Goal: Information Seeking & Learning: Check status

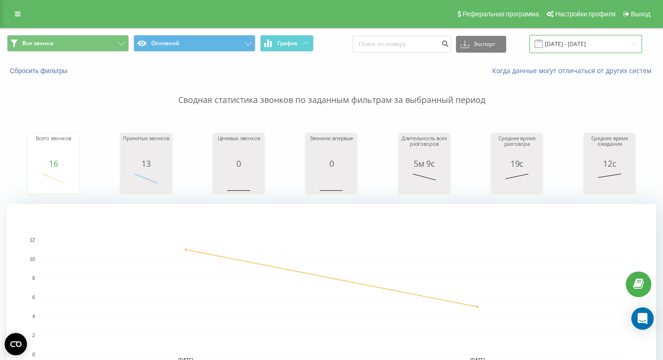
click at [589, 35] on input "19.08.2025 - 19.08.2025" at bounding box center [586, 44] width 113 height 18
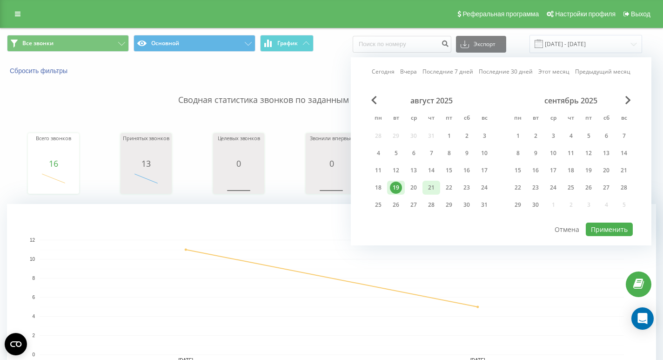
click at [427, 188] on div "21" at bounding box center [432, 188] width 12 height 12
click at [611, 235] on button "Применить" at bounding box center [609, 230] width 47 height 14
type input "21.08.2025 - 21.08.2025"
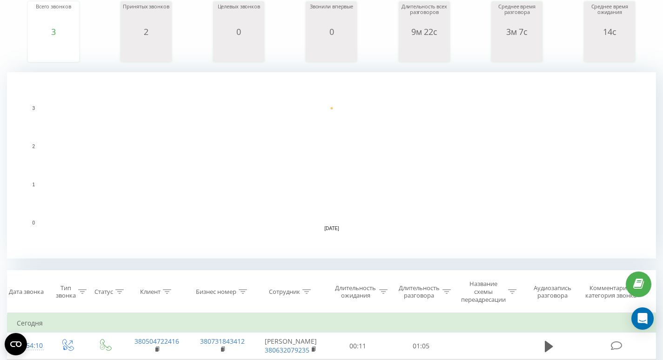
scroll to position [129, 0]
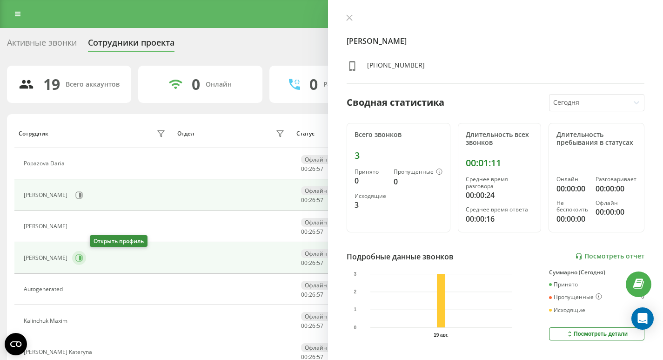
click at [86, 257] on button at bounding box center [79, 258] width 14 height 14
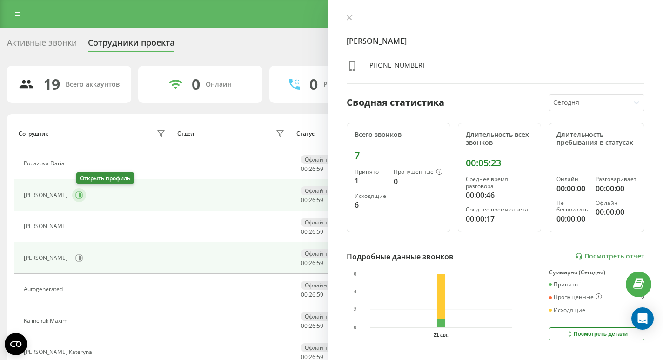
click at [80, 196] on icon at bounding box center [78, 194] width 7 height 7
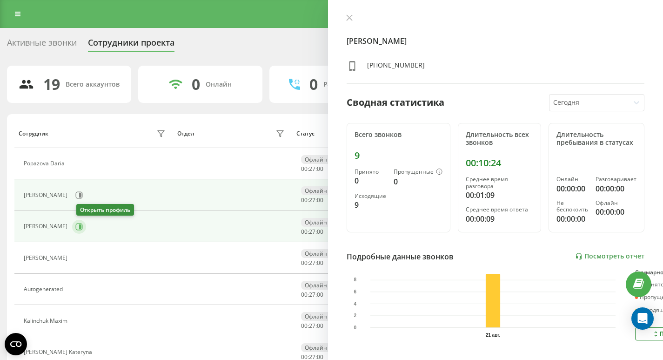
click at [81, 228] on icon at bounding box center [80, 226] width 2 height 5
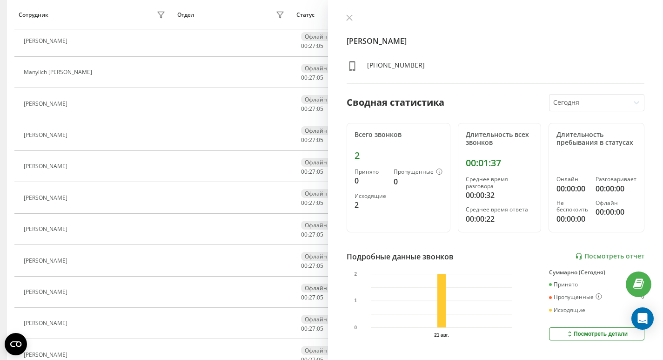
scroll to position [390, 0]
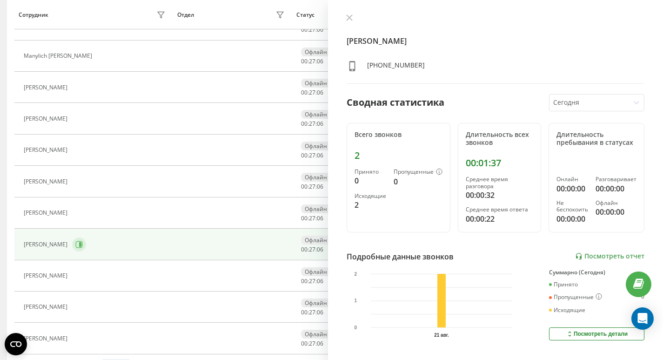
click at [77, 241] on icon at bounding box center [79, 244] width 7 height 7
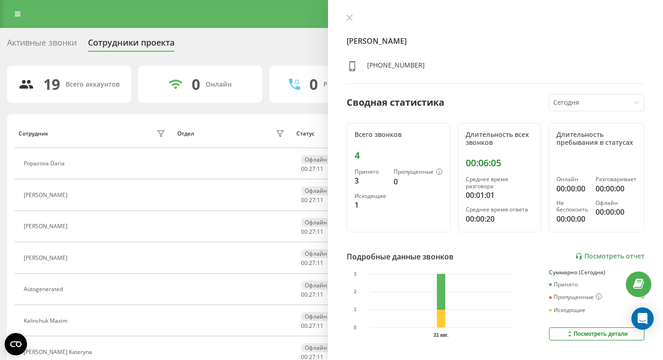
click at [594, 255] on link "Посмотреть отчет" at bounding box center [609, 256] width 69 height 8
click at [580, 256] on link "Посмотреть отчет" at bounding box center [609, 256] width 69 height 8
